Goal: Task Accomplishment & Management: Manage account settings

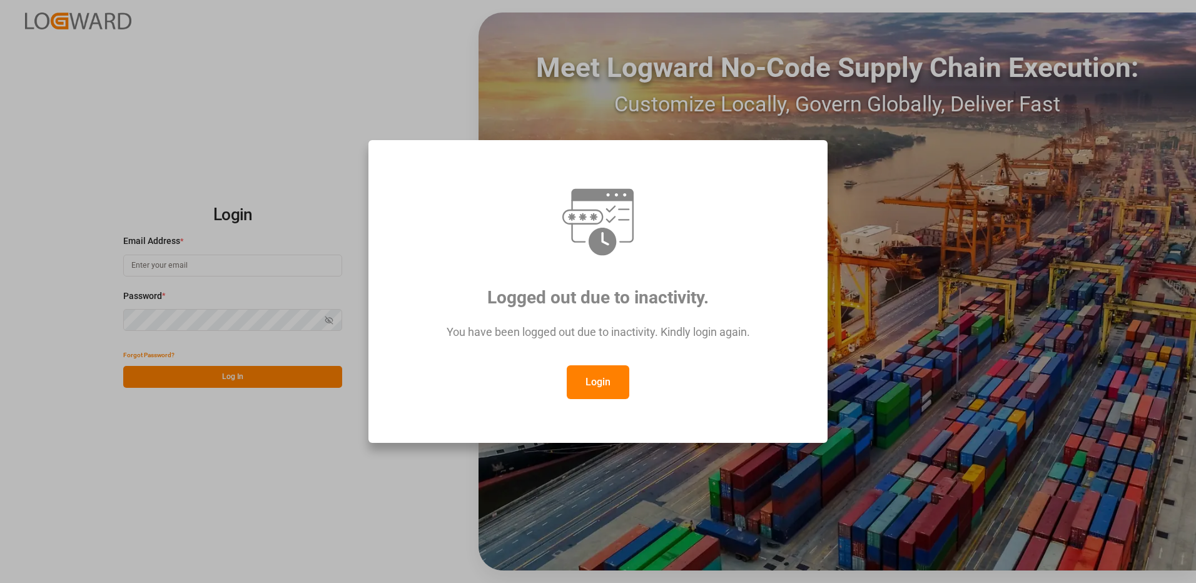
click at [597, 383] on button "Login" at bounding box center [598, 382] width 63 height 34
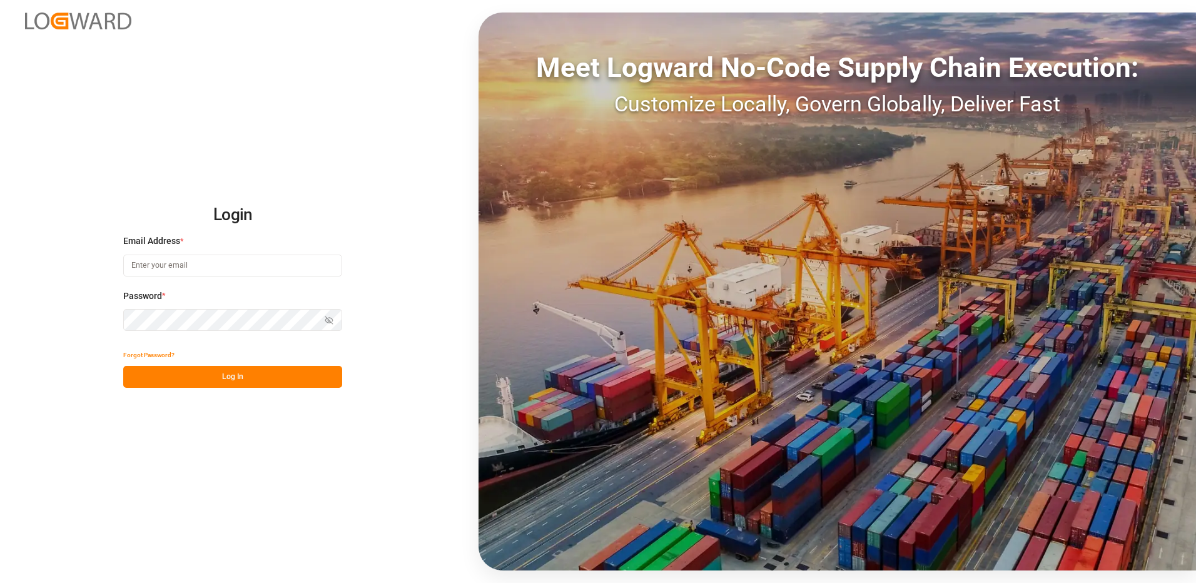
click at [193, 268] on input at bounding box center [232, 266] width 219 height 22
type input "[PERSON_NAME][EMAIL_ADDRESS][DOMAIN_NAME]"
click at [103, 316] on div "Login Email Address * [EMAIL_ADDRESS][DOMAIN_NAME] Password * Show password For…" at bounding box center [598, 291] width 1196 height 583
click at [134, 378] on button "Log In" at bounding box center [232, 377] width 219 height 22
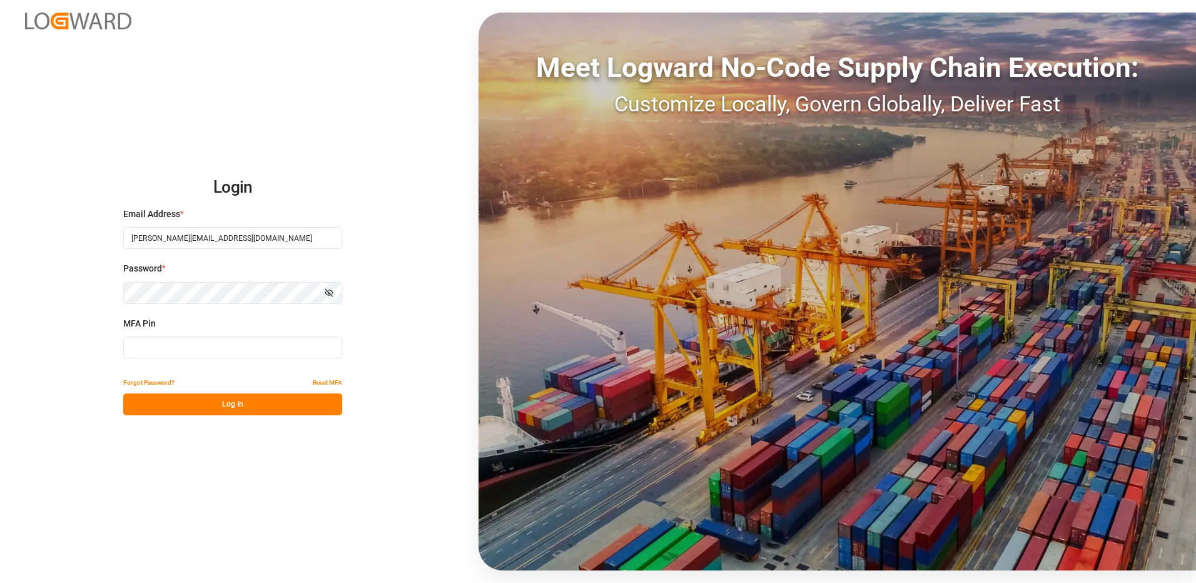
click at [167, 346] on input at bounding box center [232, 347] width 219 height 22
type input "658252"
click at [219, 404] on button "Log In" at bounding box center [232, 404] width 219 height 22
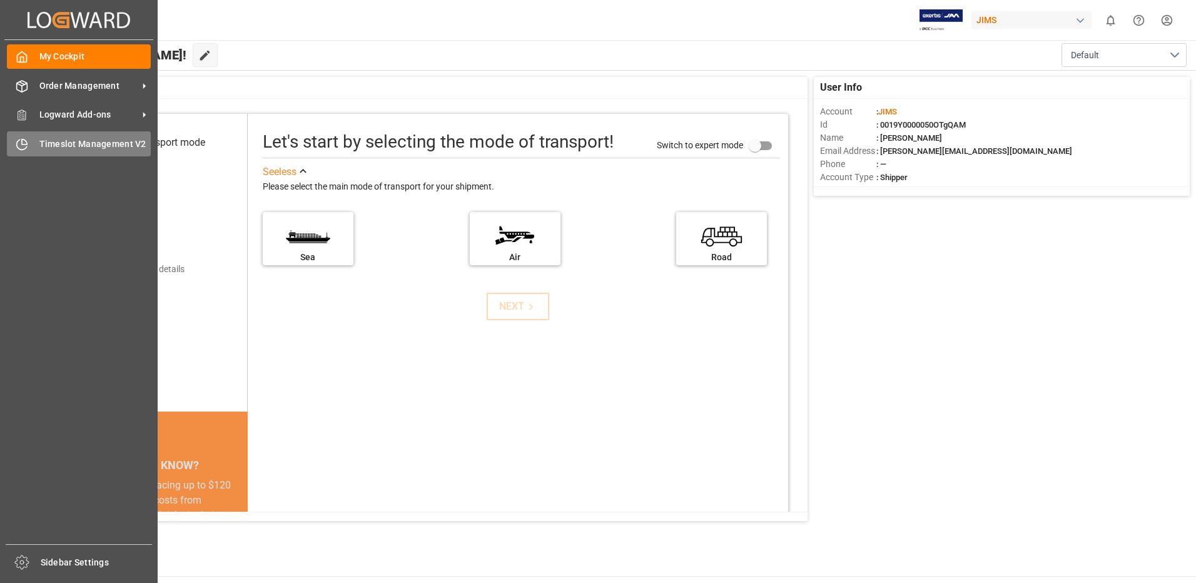
click at [63, 146] on span "Timeslot Management V2" at bounding box center [95, 144] width 112 height 13
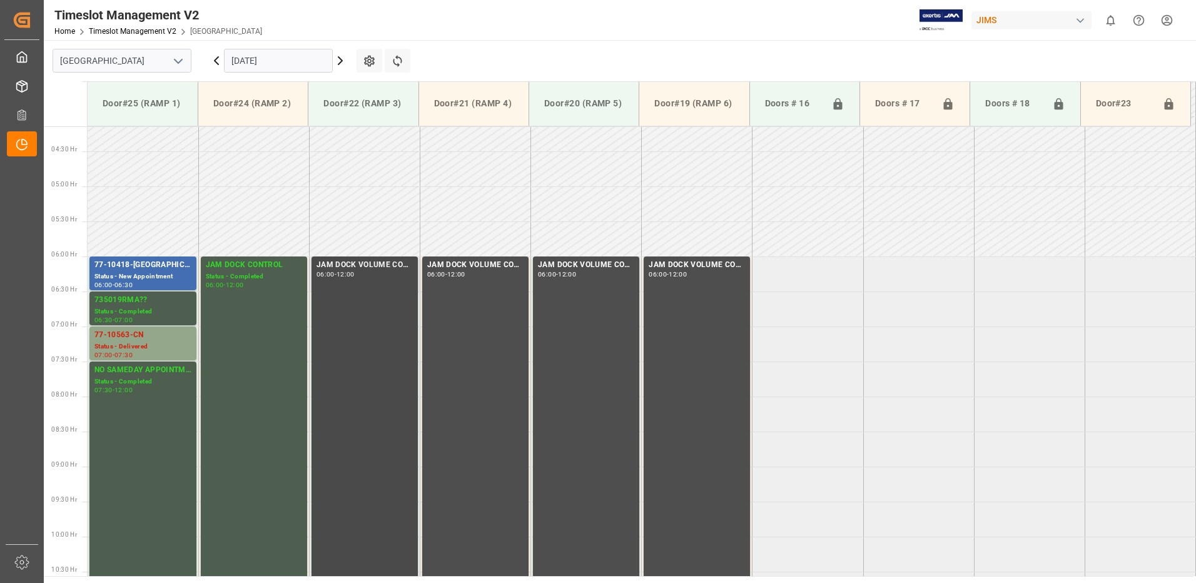
scroll to position [255, 0]
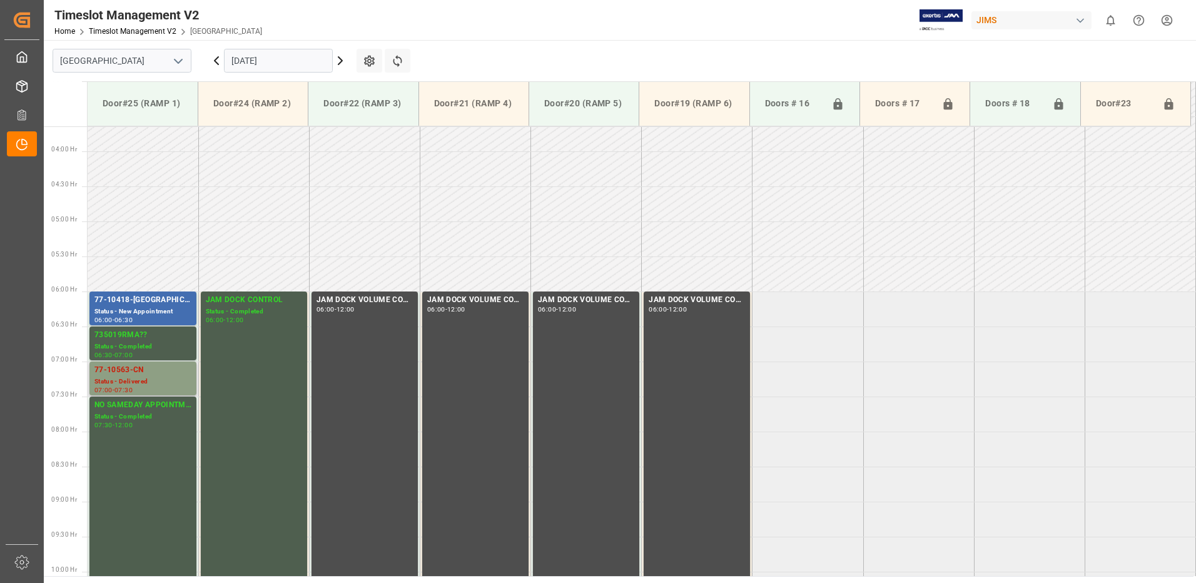
click at [135, 378] on div "Status - Delivered" at bounding box center [142, 381] width 97 height 11
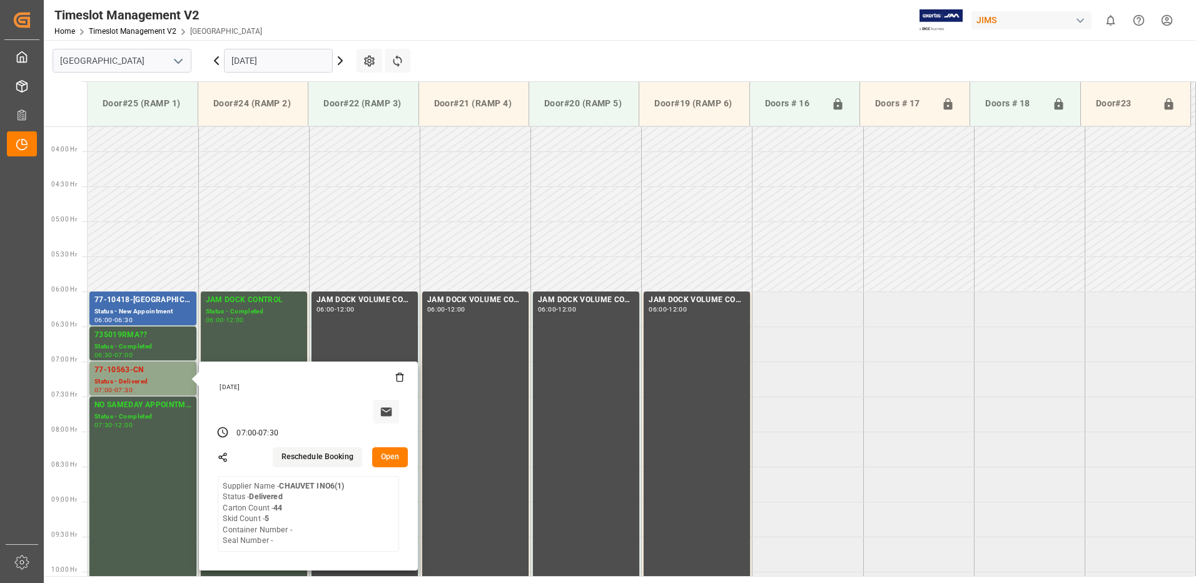
click at [391, 454] on button "Open" at bounding box center [390, 457] width 36 height 20
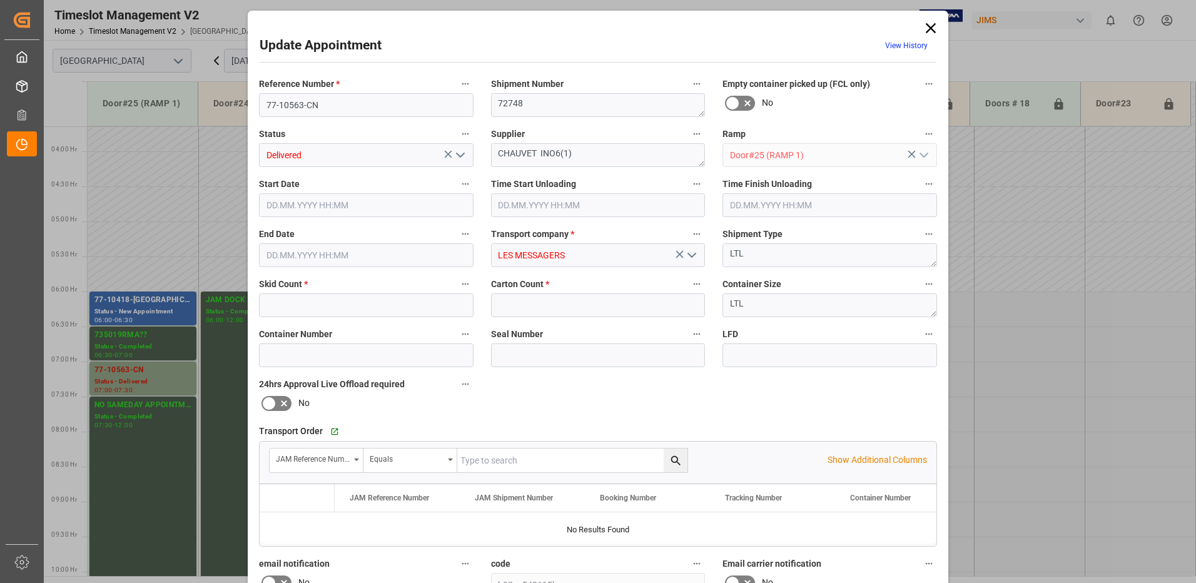
type input "5"
type input "44"
type input "[DATE] 07:00"
type input "[DATE] 10:00"
type input "[DATE] 07:30"
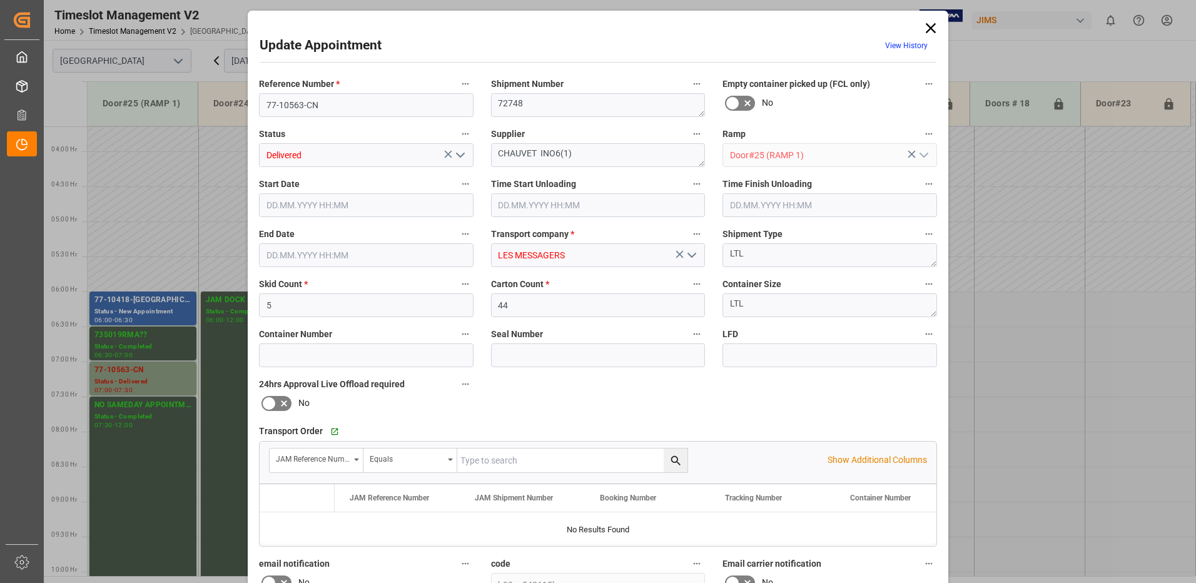
type input "[DATE] 15:19"
click at [792, 202] on input "text" at bounding box center [829, 205] width 214 height 24
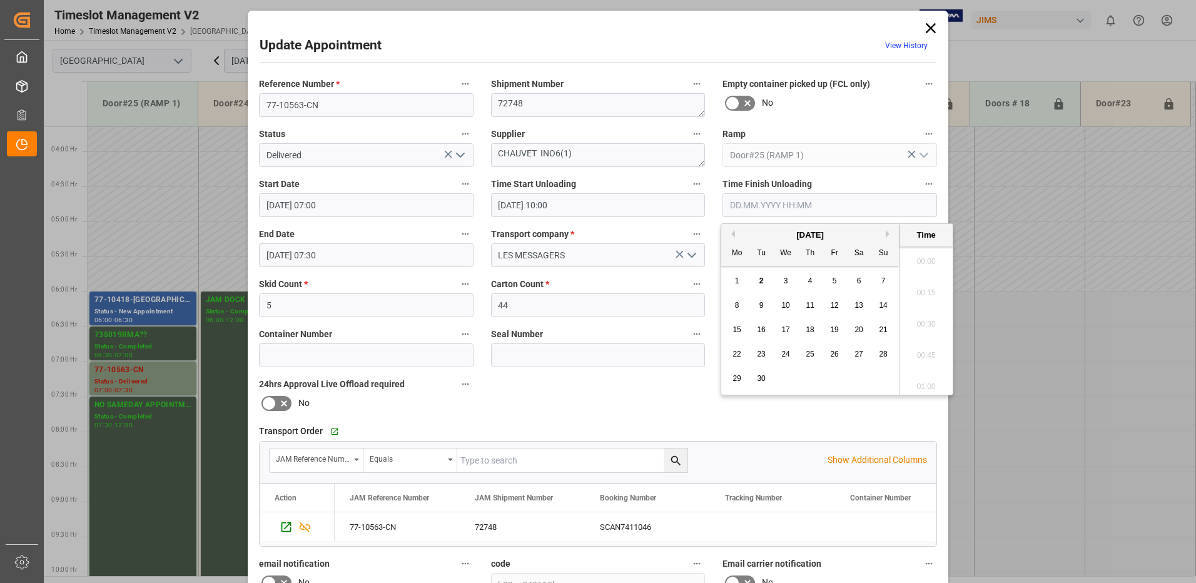
scroll to position [1255, 0]
click at [760, 282] on span "2" at bounding box center [761, 280] width 4 height 9
click at [922, 319] on li "10:30" at bounding box center [925, 320] width 53 height 31
type input "[DATE] 10:30"
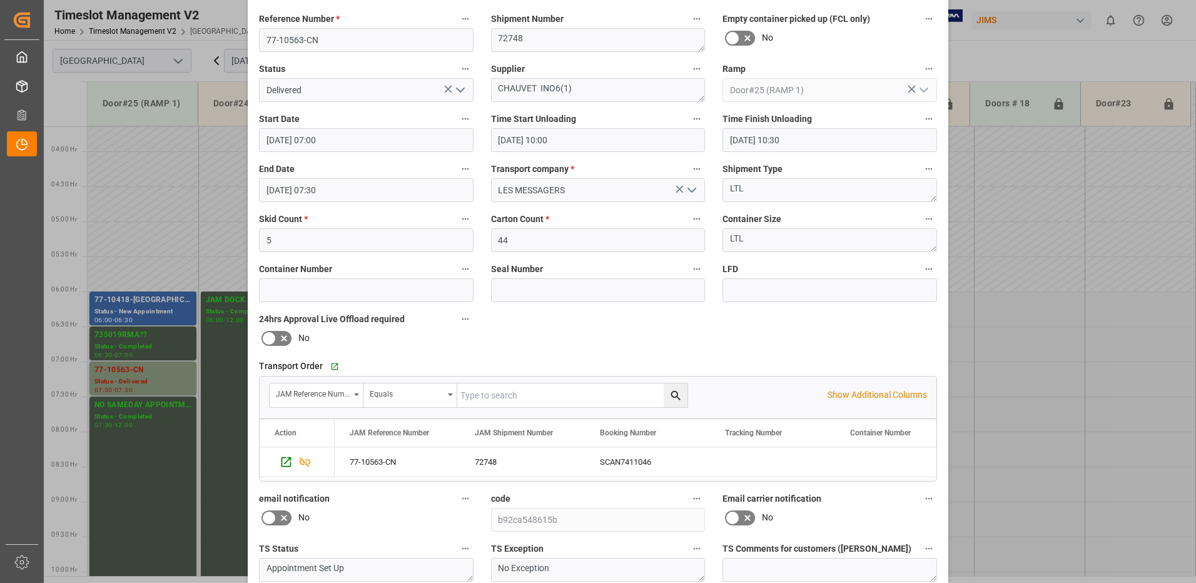
scroll to position [178, 0]
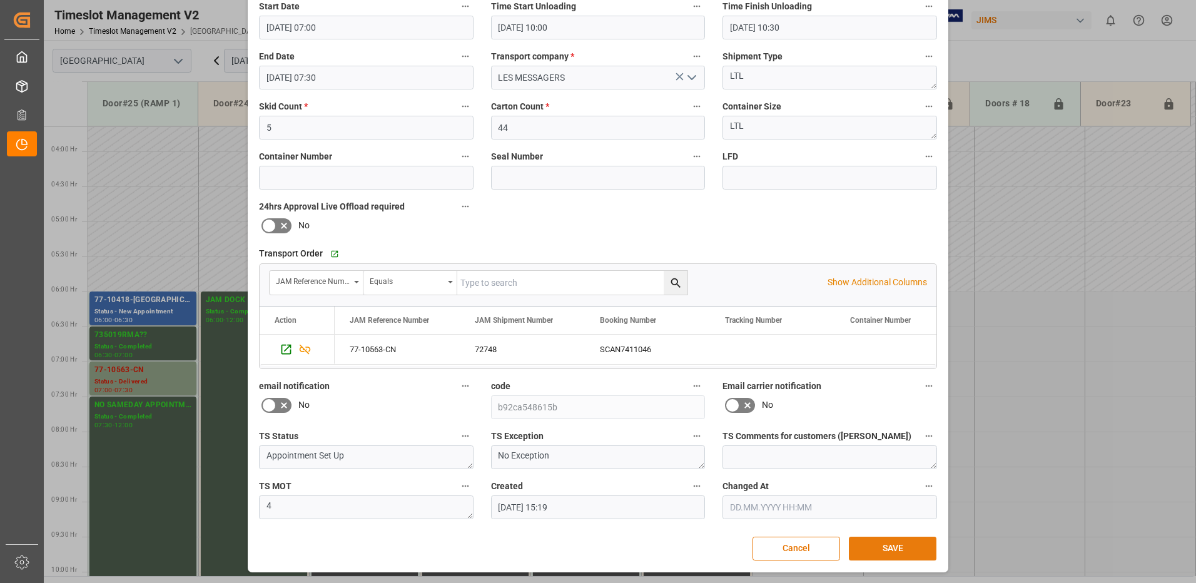
click at [898, 551] on button "SAVE" at bounding box center [893, 549] width 88 height 24
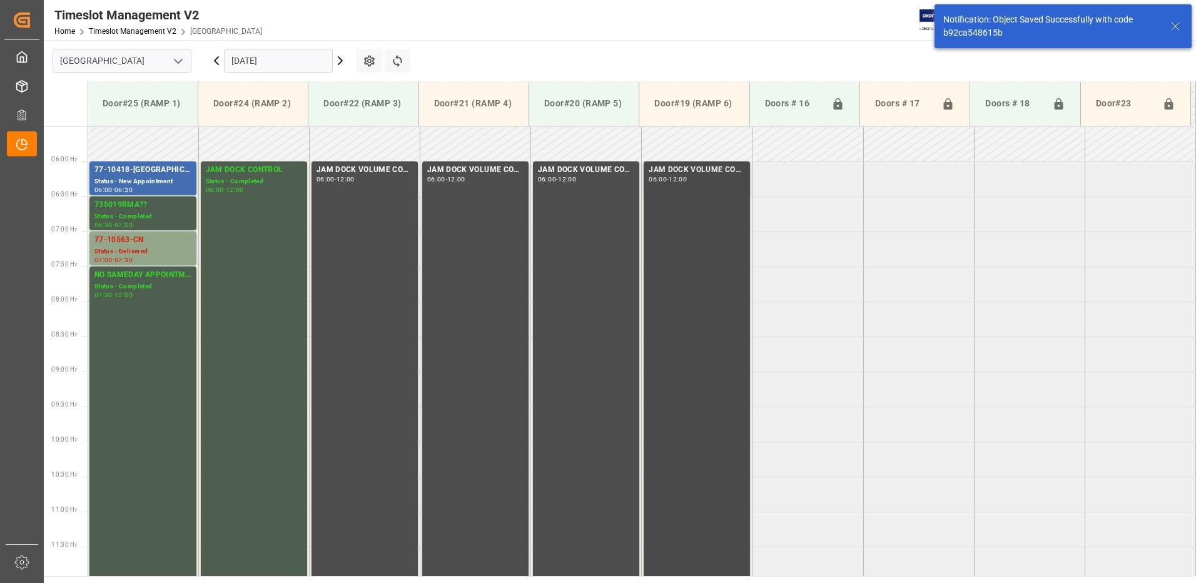
scroll to position [413, 0]
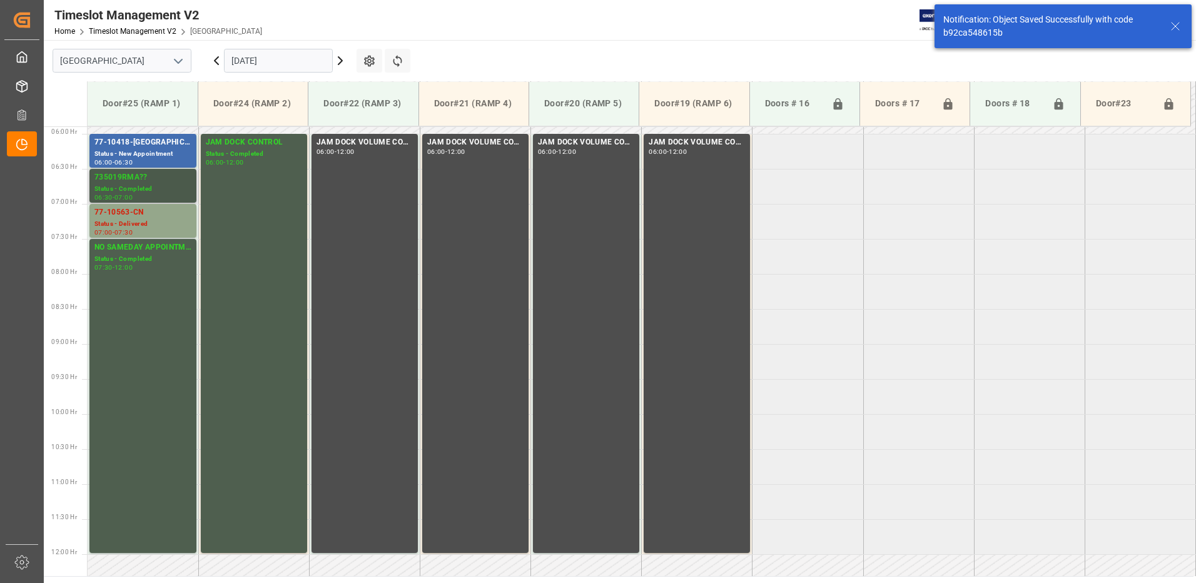
click at [140, 181] on div "735019RMA??" at bounding box center [142, 177] width 97 height 13
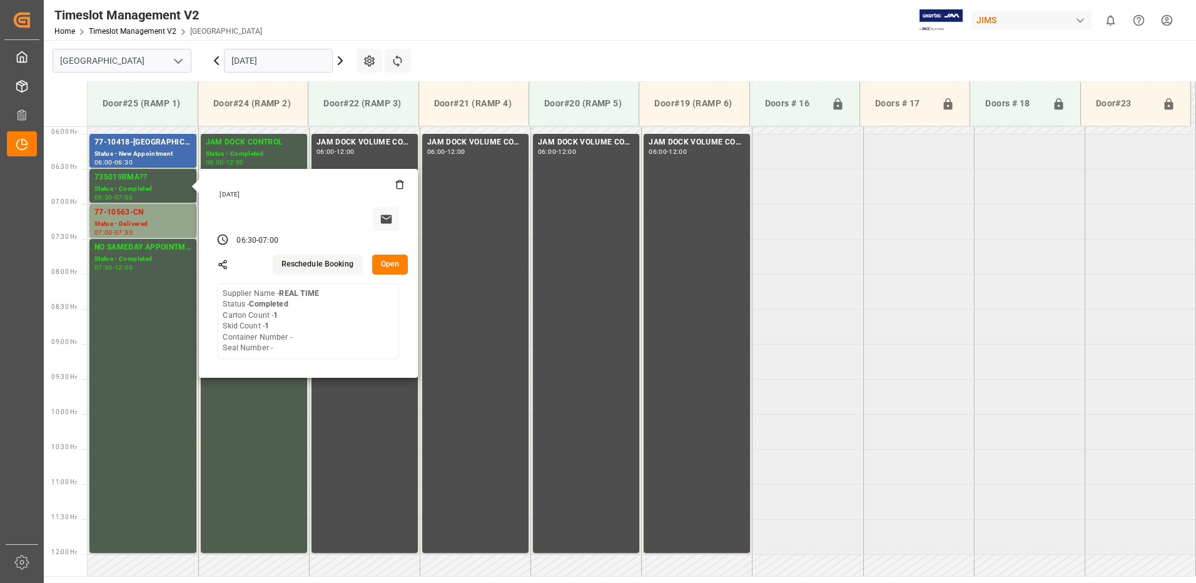
click at [390, 262] on button "Open" at bounding box center [390, 265] width 36 height 20
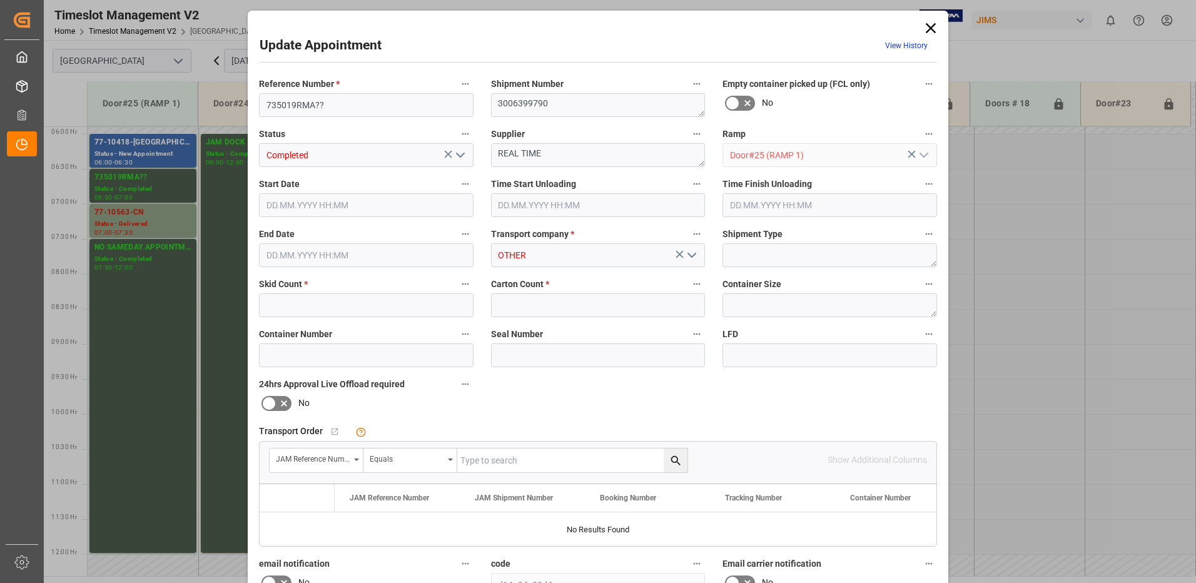
type input "1"
type input "[DATE] 06:30"
type input "[DATE] 10:15"
type input "[DATE] 10:30"
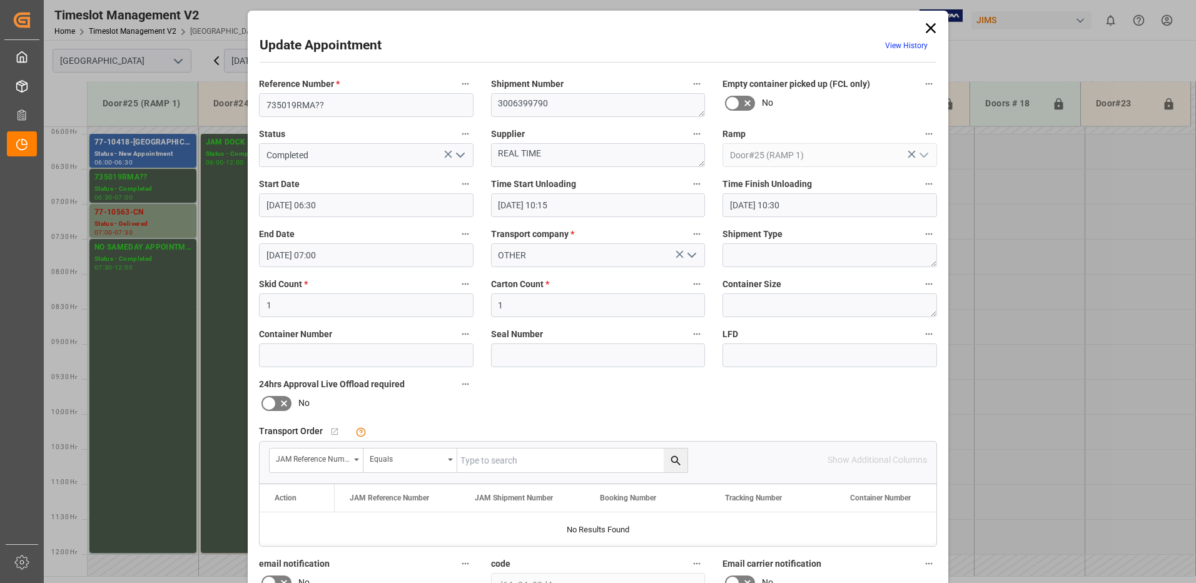
type input "[DATE] 07:00"
type input "[DATE] 13:24"
click at [327, 106] on input "735019RMA??" at bounding box center [366, 105] width 214 height 24
click at [293, 103] on input "735019RMA" at bounding box center [366, 105] width 214 height 24
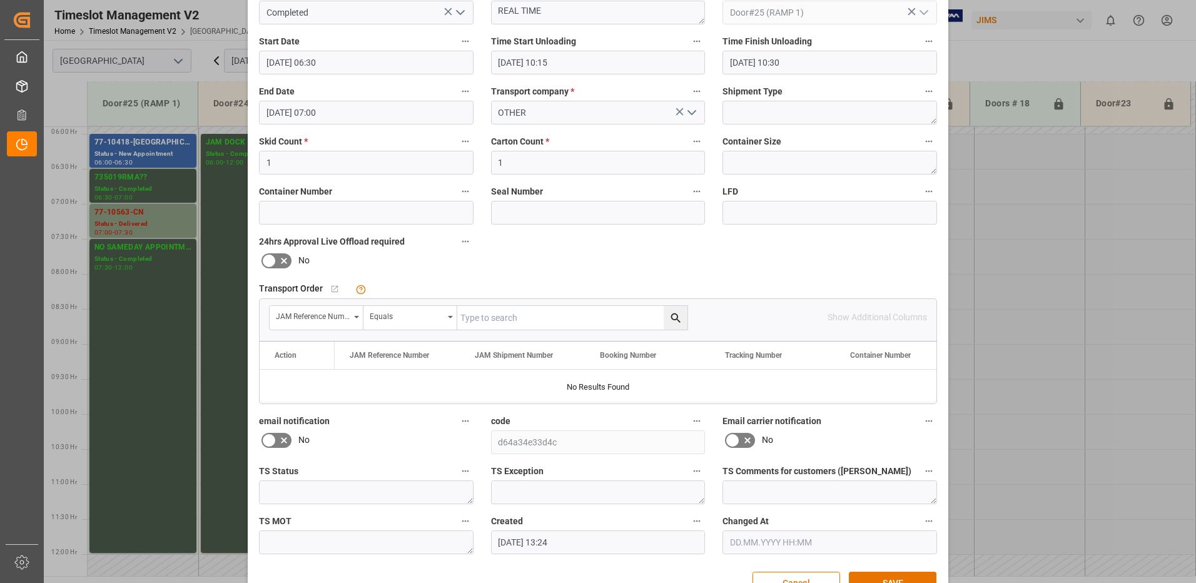
scroll to position [115, 0]
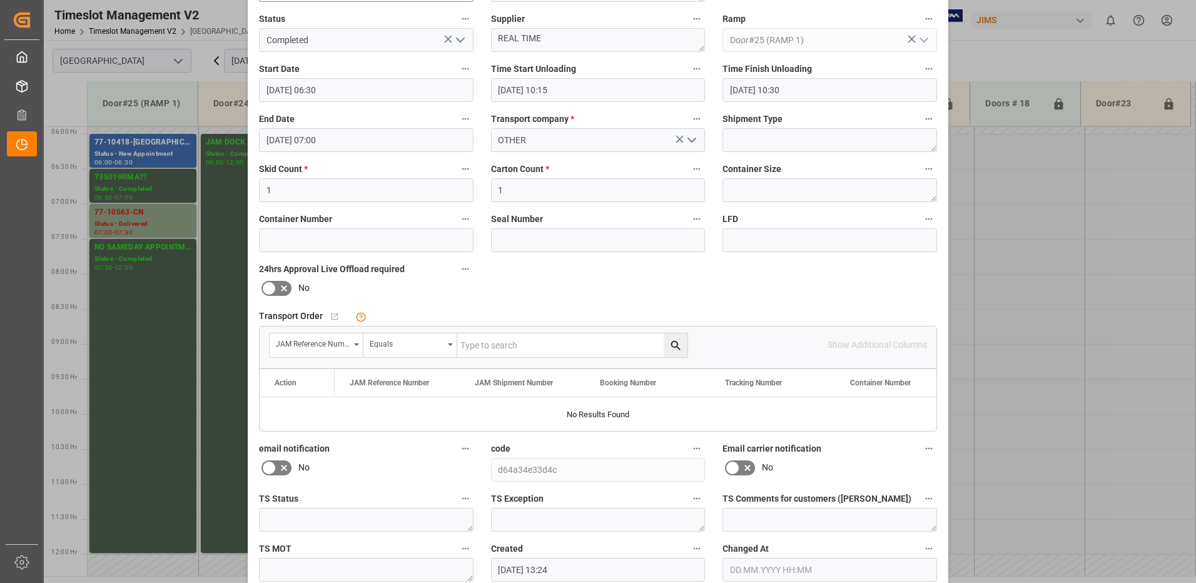
type input "735019 RMA"
click at [753, 238] on input at bounding box center [829, 240] width 214 height 24
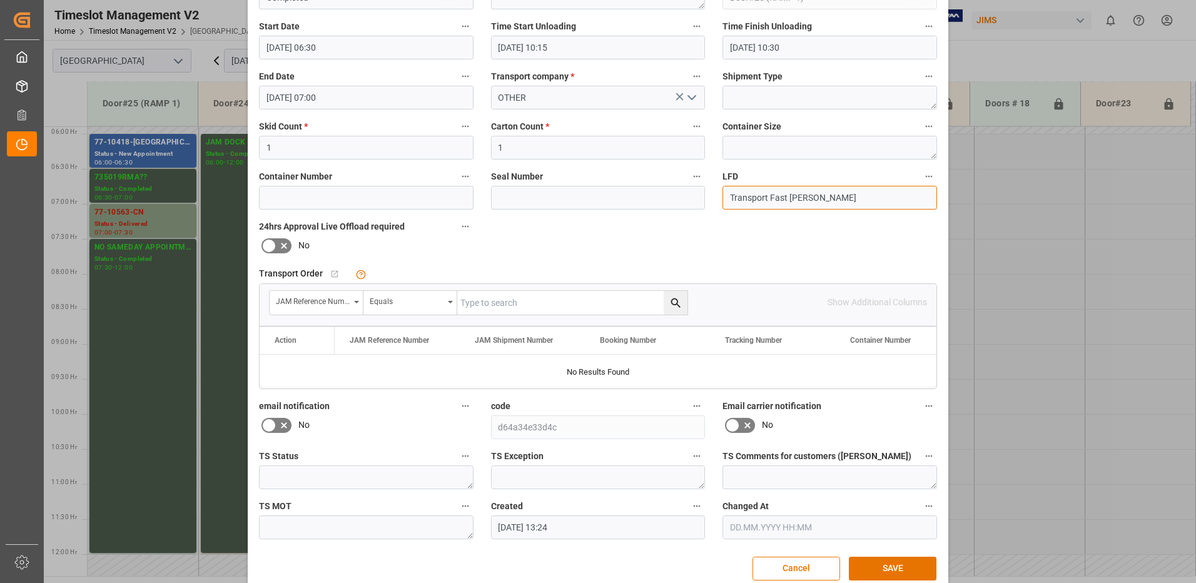
scroll to position [178, 0]
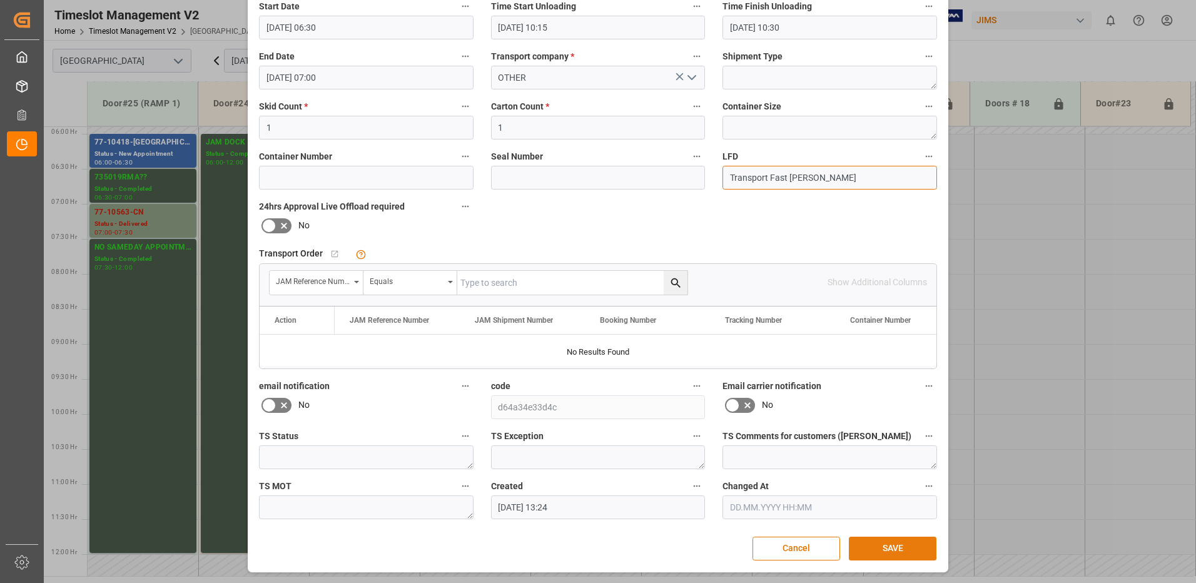
type input "Transport Fast [PERSON_NAME]"
click at [892, 545] on button "SAVE" at bounding box center [893, 549] width 88 height 24
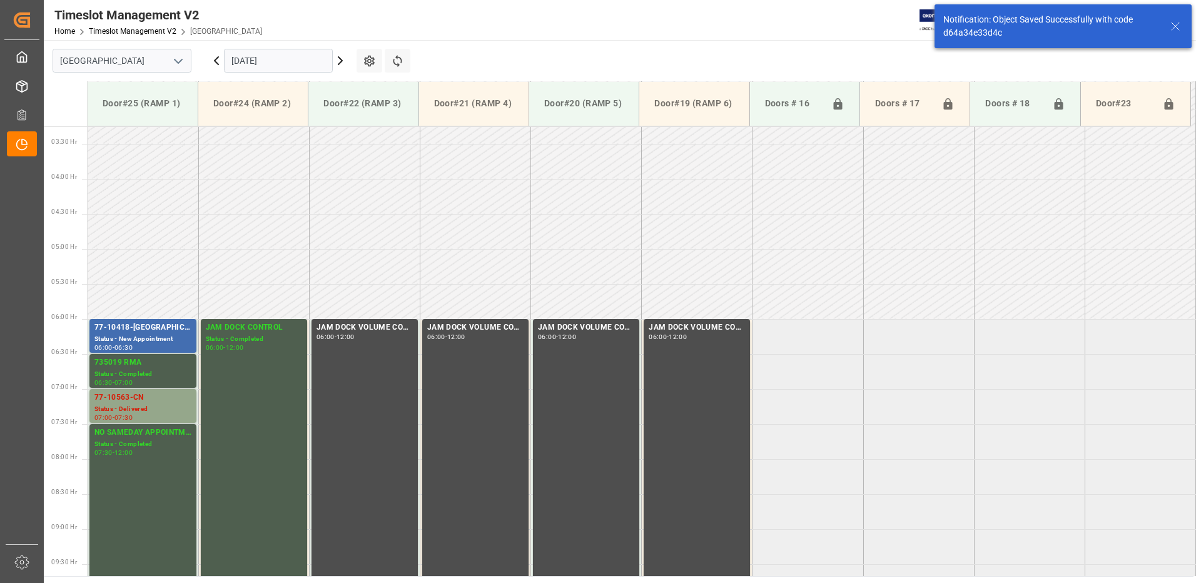
scroll to position [343, 0]
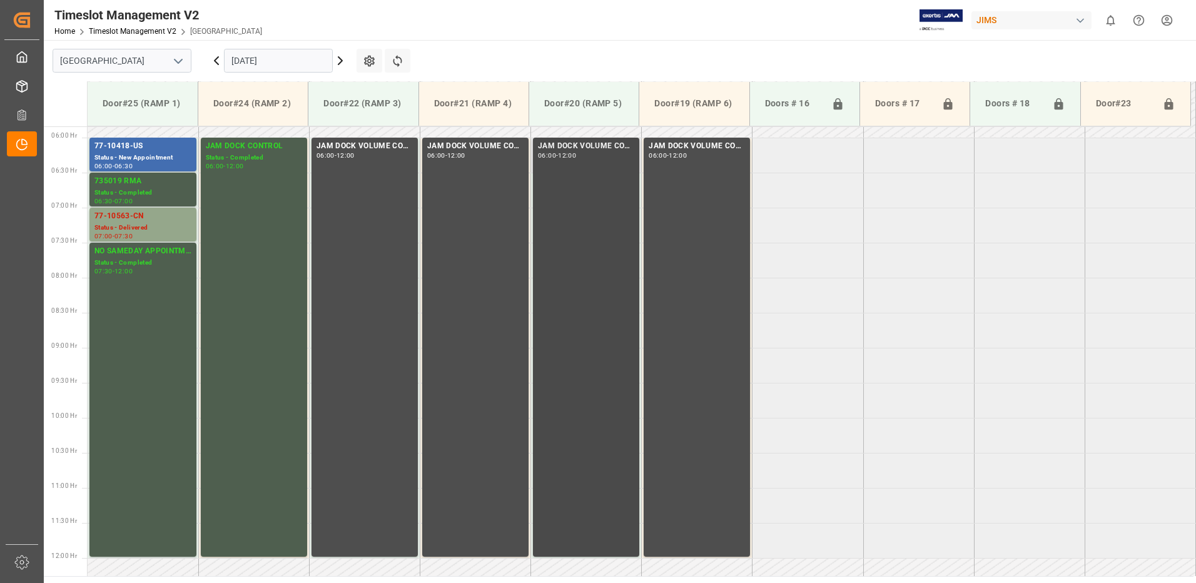
scroll to position [263, 0]
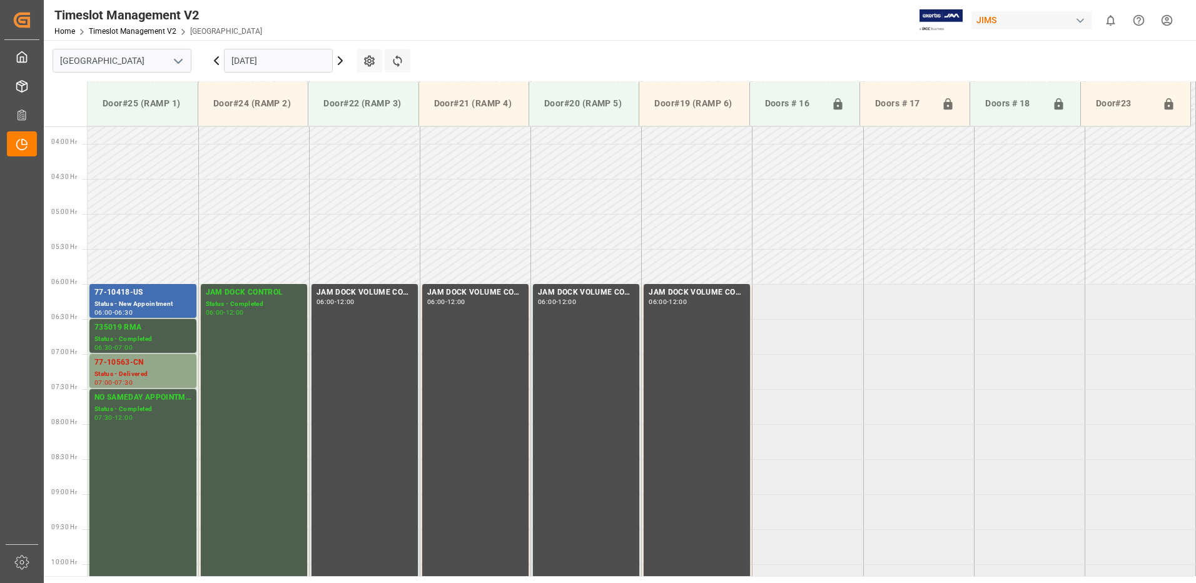
click at [339, 59] on icon at bounding box center [340, 60] width 15 height 15
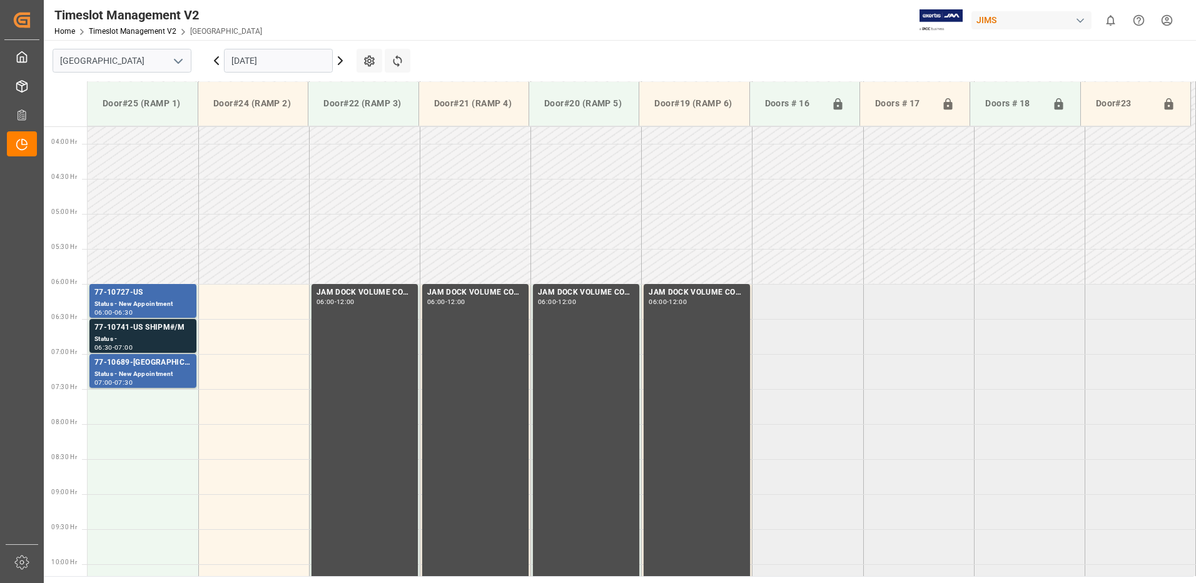
click at [341, 59] on icon at bounding box center [340, 61] width 4 height 8
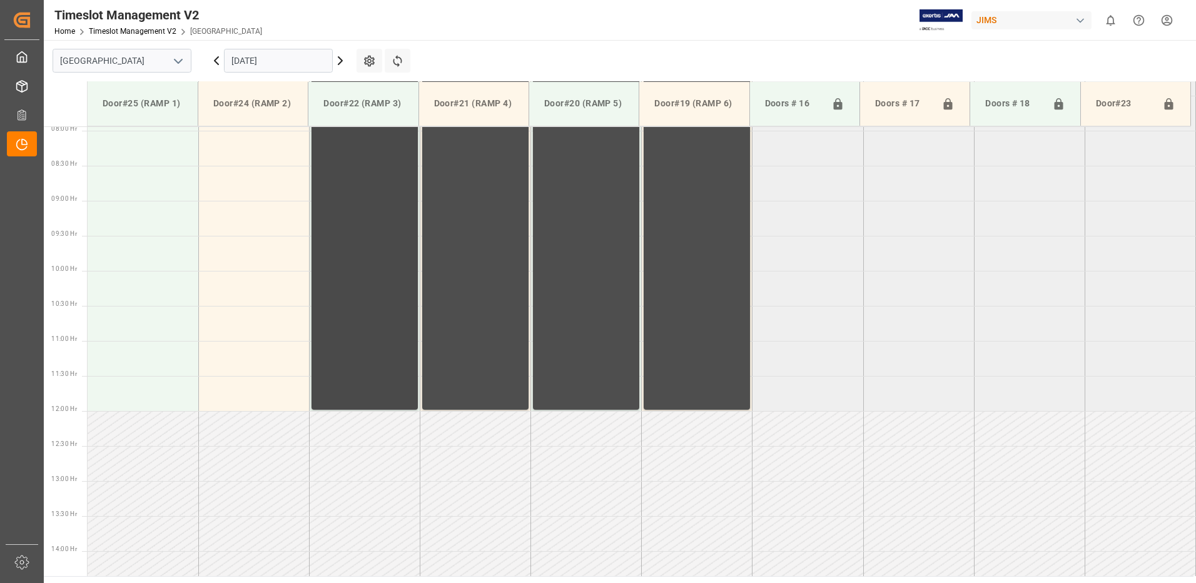
scroll to position [388, 0]
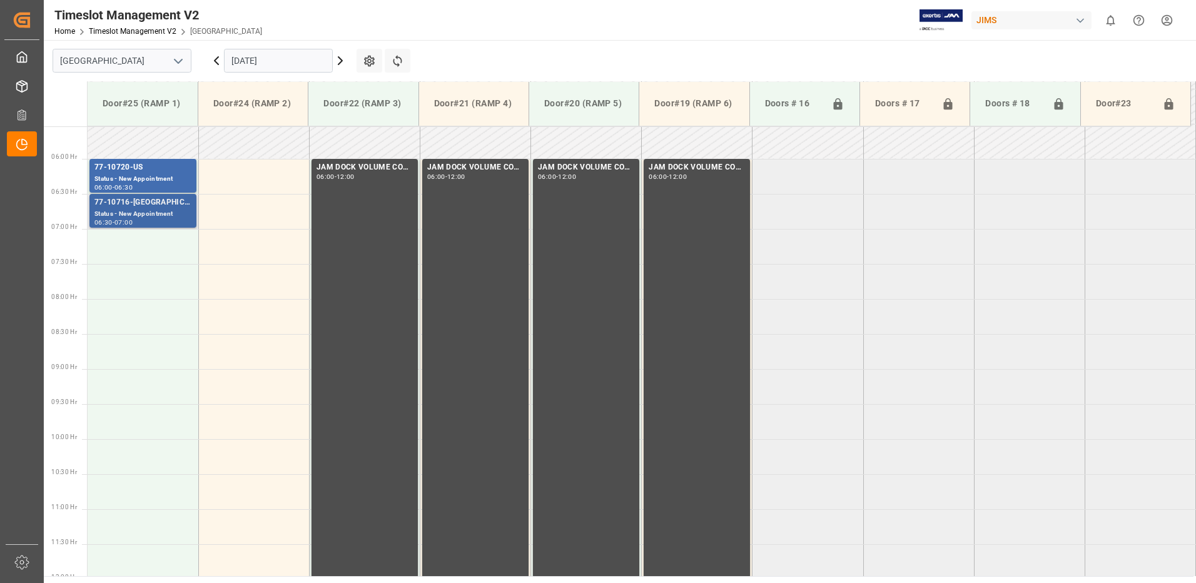
click at [120, 207] on div "77-10716-US" at bounding box center [142, 202] width 97 height 13
